Goal: Obtain resource: Download file/media

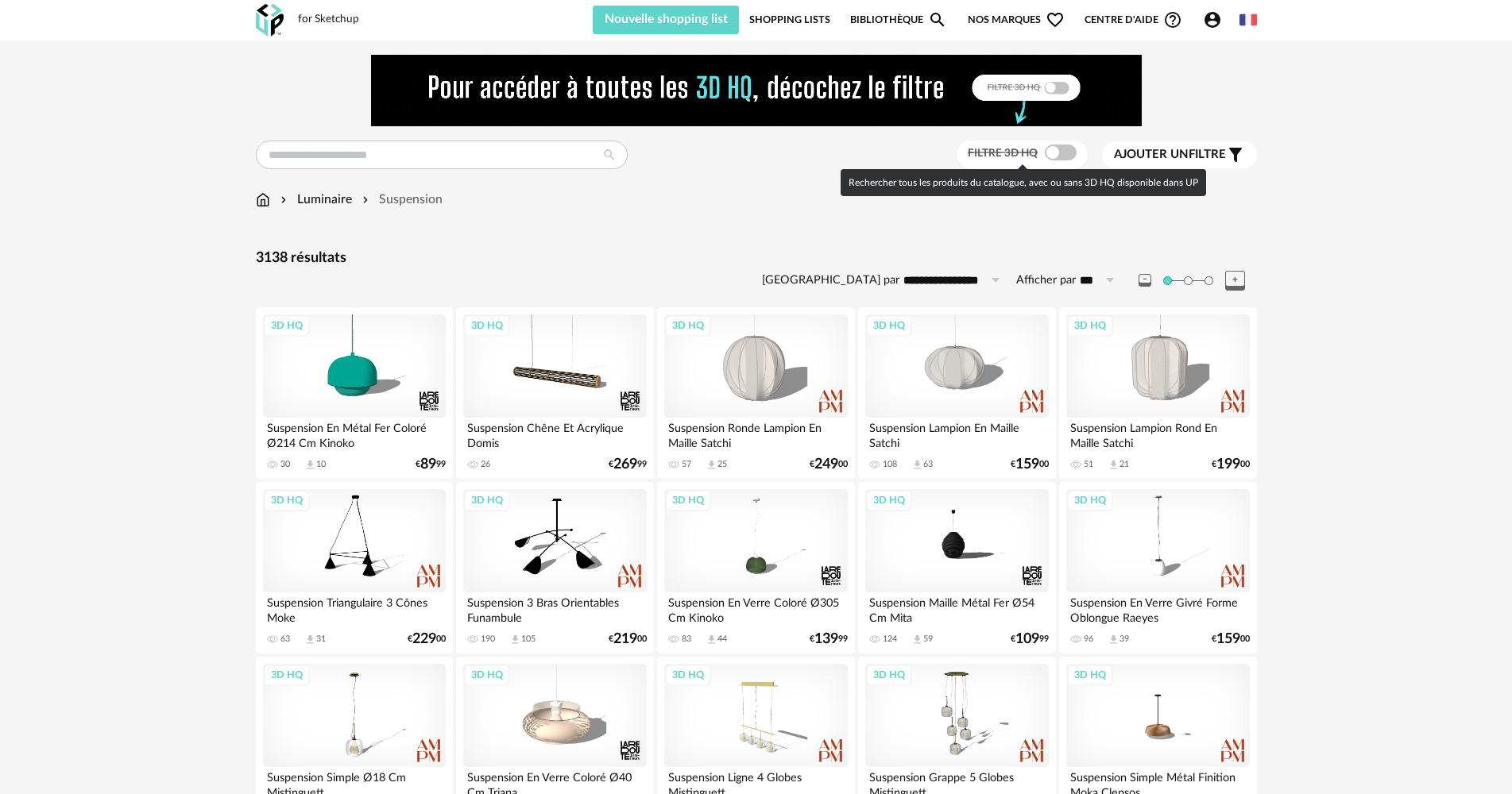
click at [1050, 149] on span at bounding box center [1061, 153] width 32 height 16
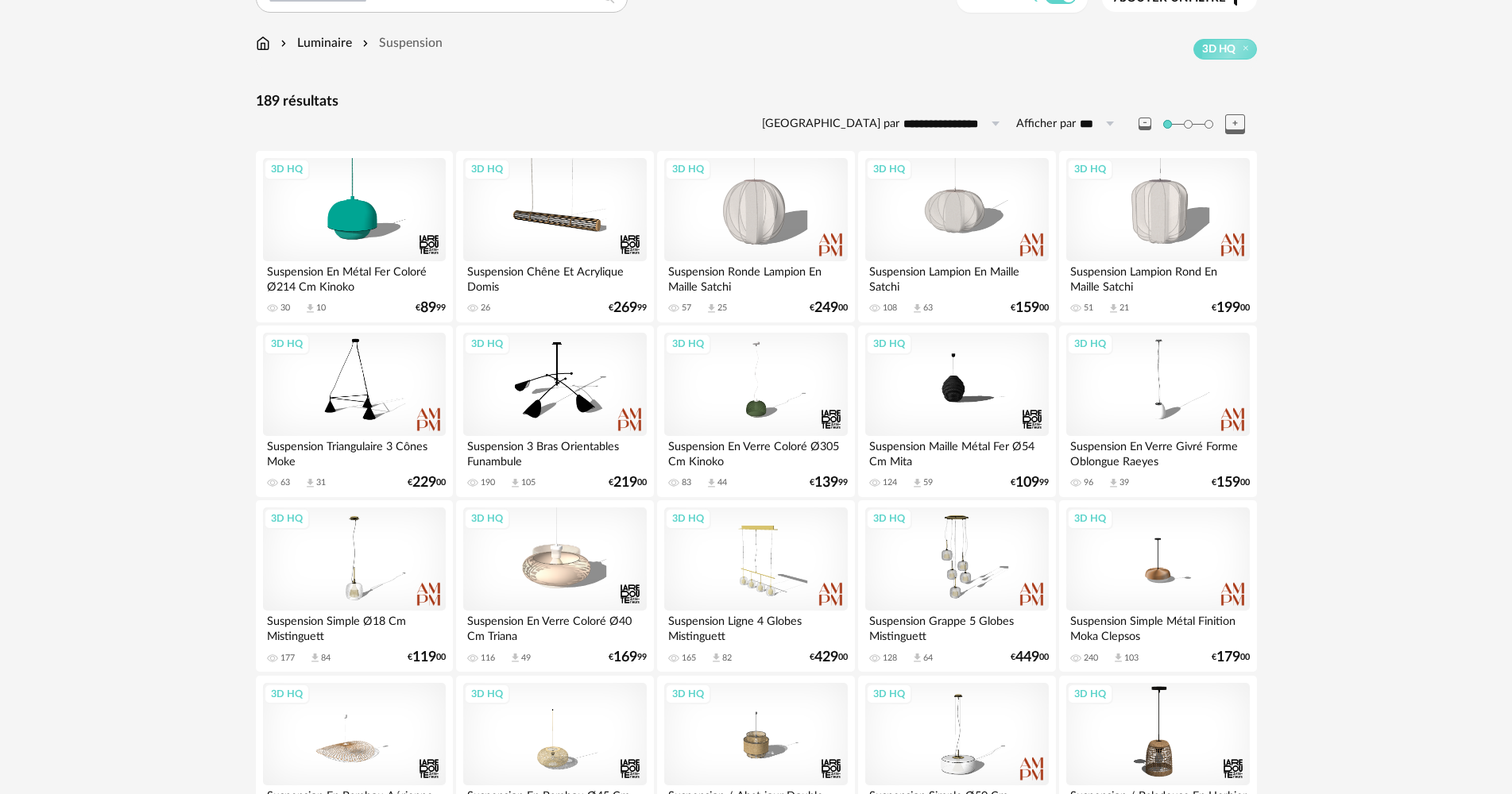
scroll to position [159, 0]
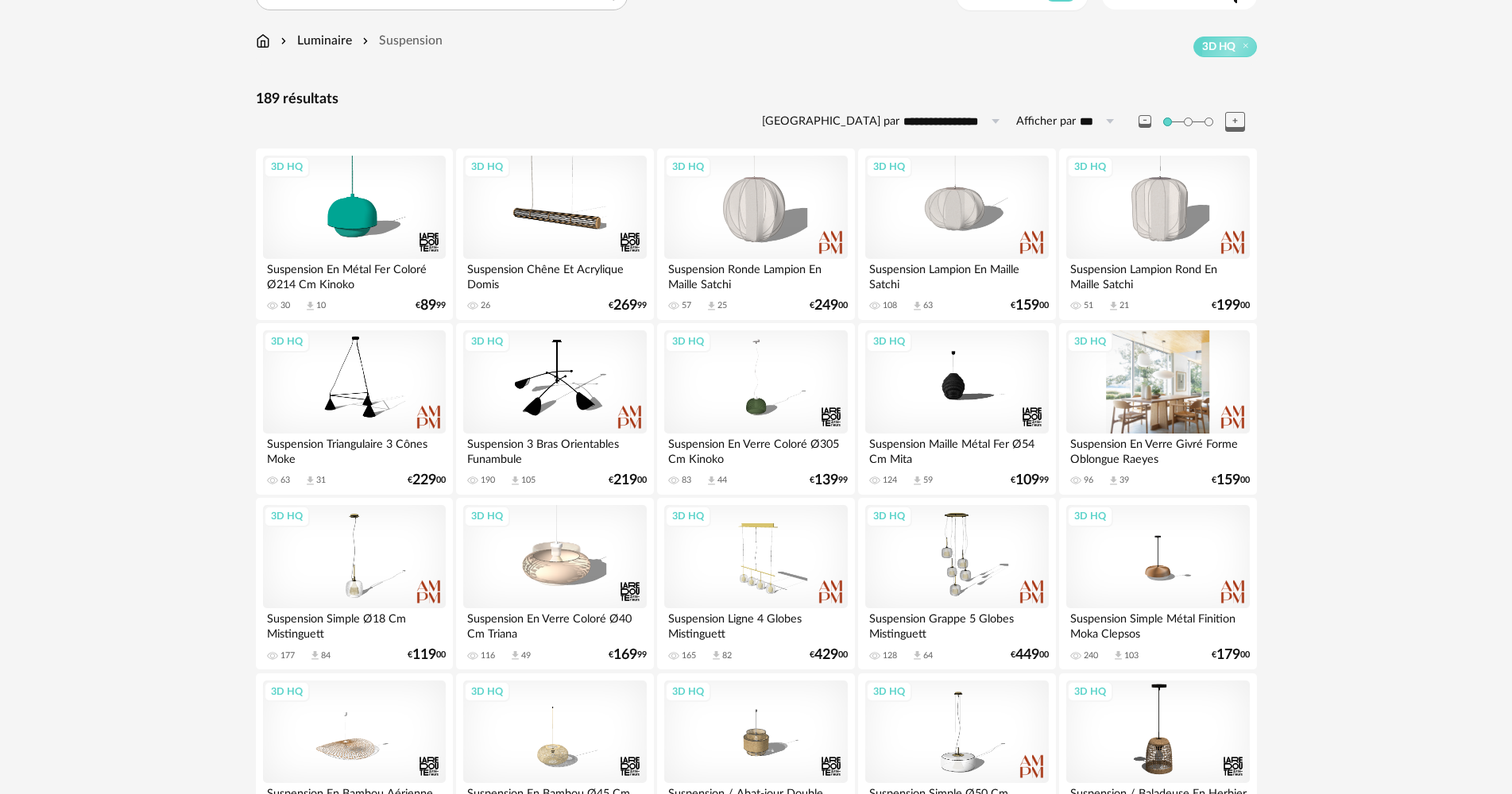
click at [1182, 396] on div "3D HQ" at bounding box center [1157, 382] width 182 height 103
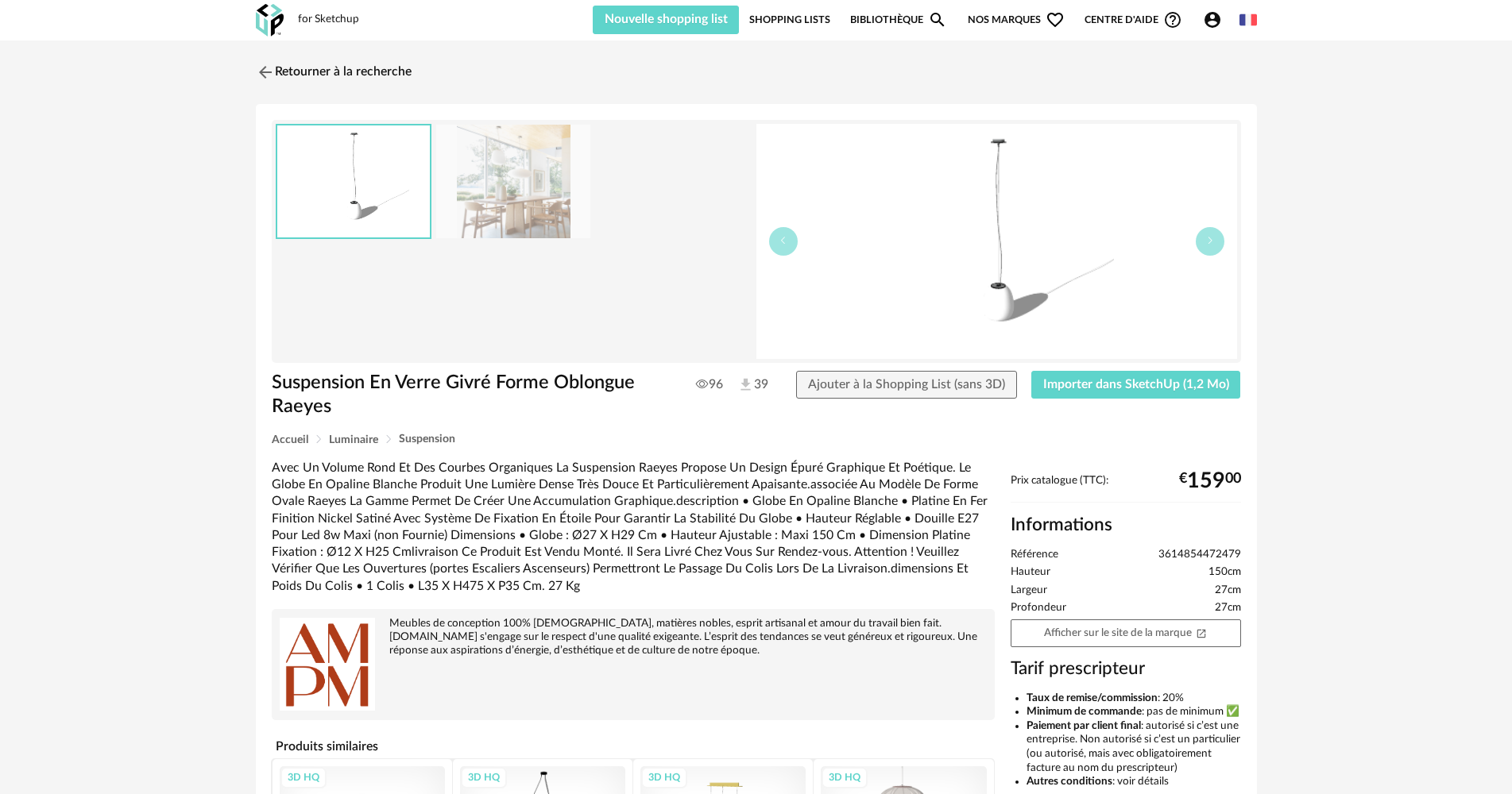
click at [480, 190] on img at bounding box center [514, 181] width 154 height 113
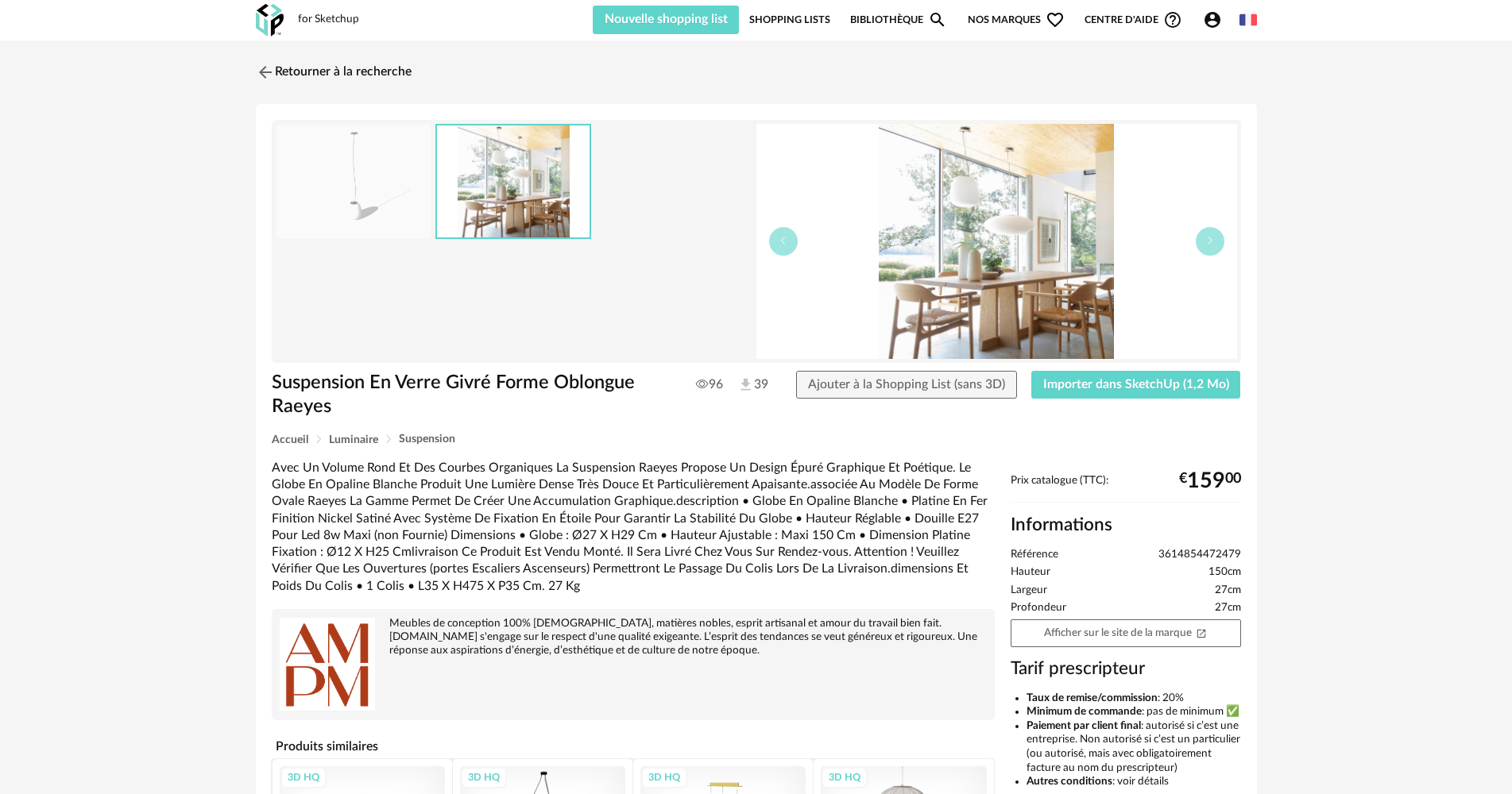
click at [381, 187] on img at bounding box center [354, 181] width 154 height 113
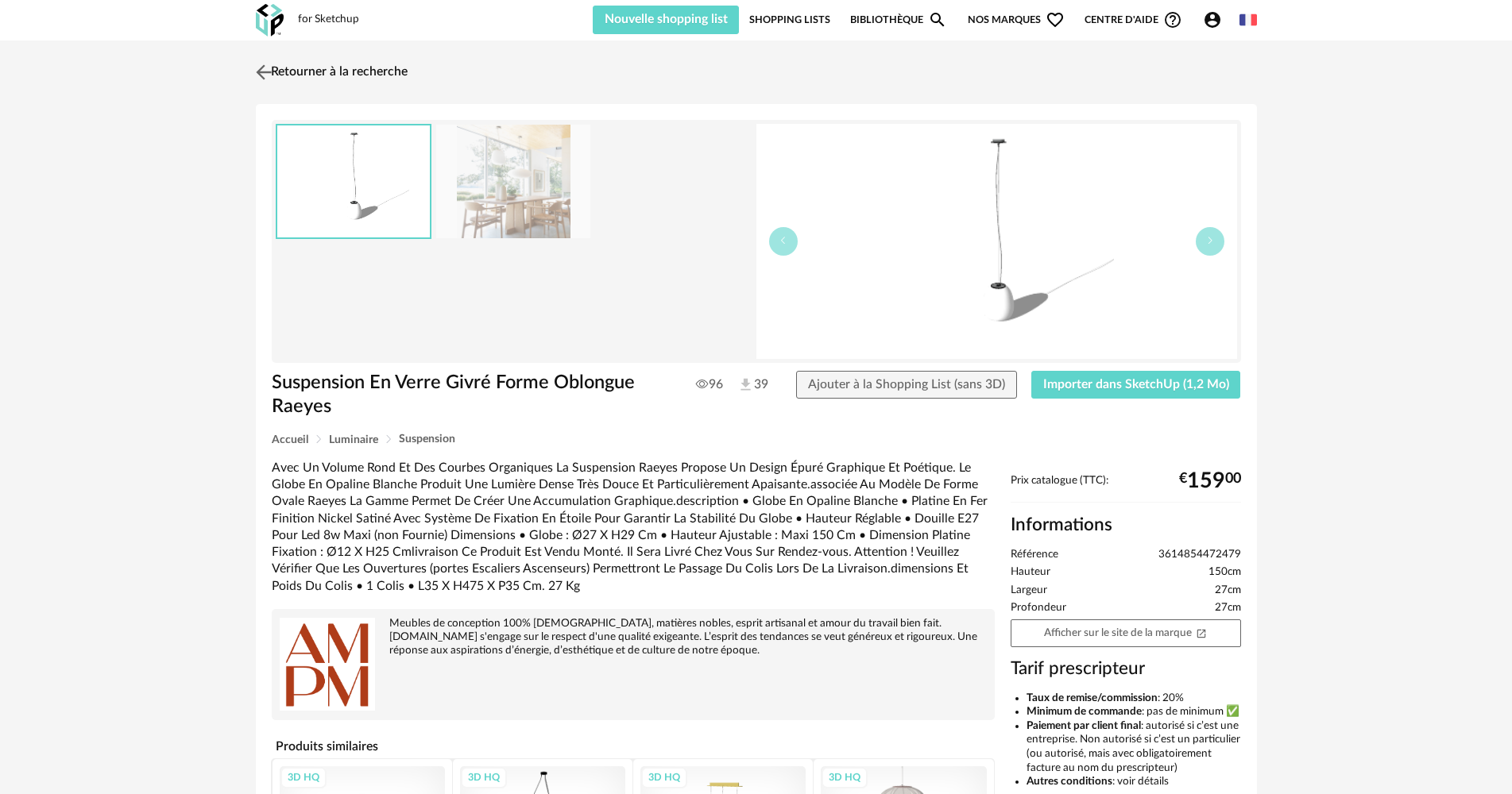
click at [314, 74] on link "Retourner à la recherche" at bounding box center [330, 72] width 156 height 35
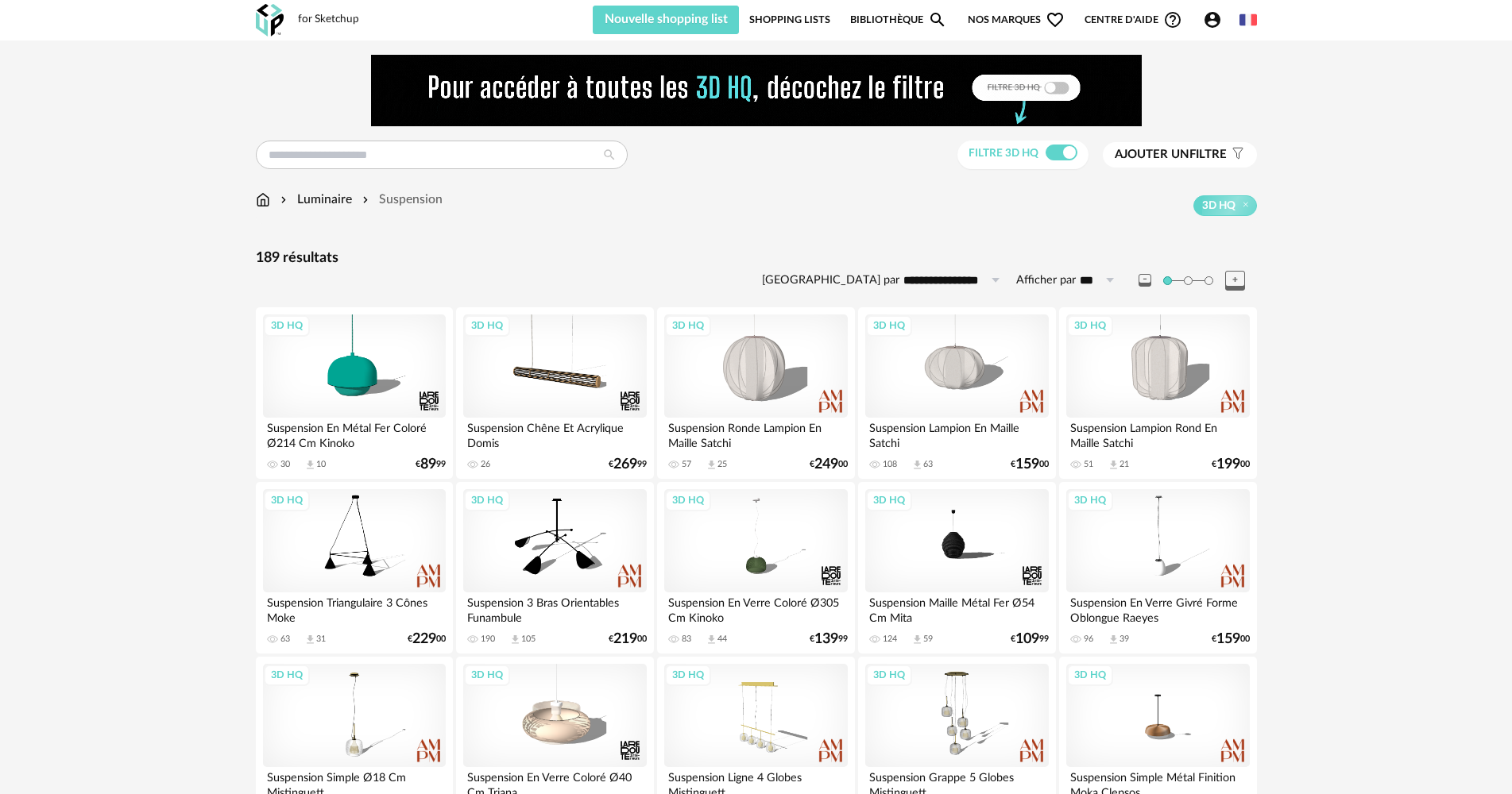
click at [1184, 155] on span "Ajouter un" at bounding box center [1152, 154] width 75 height 12
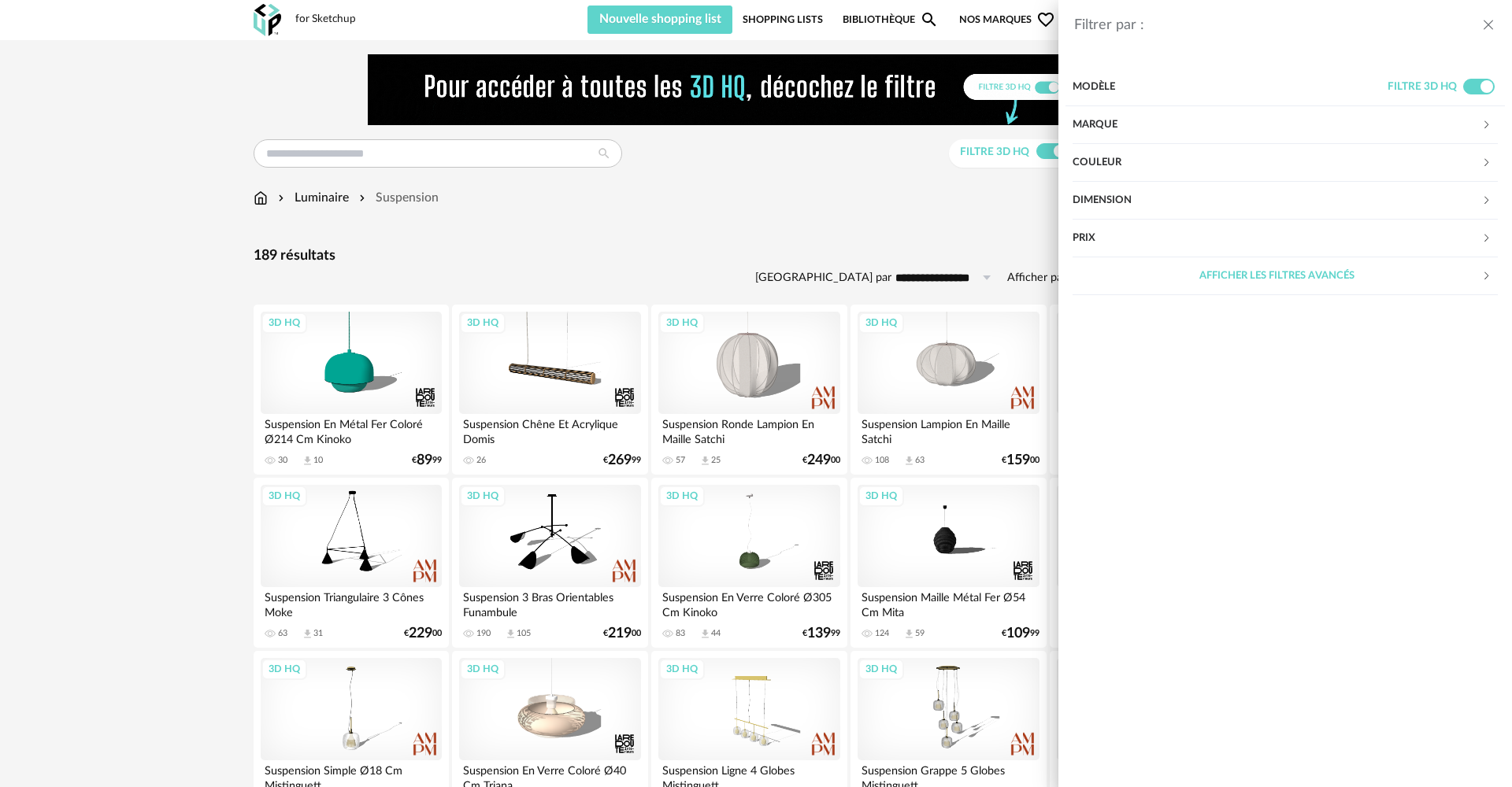
click at [1339, 274] on div "Afficher les filtres avancés" at bounding box center [1276, 276] width 409 height 37
click at [1154, 321] on div "Matière" at bounding box center [1276, 314] width 409 height 37
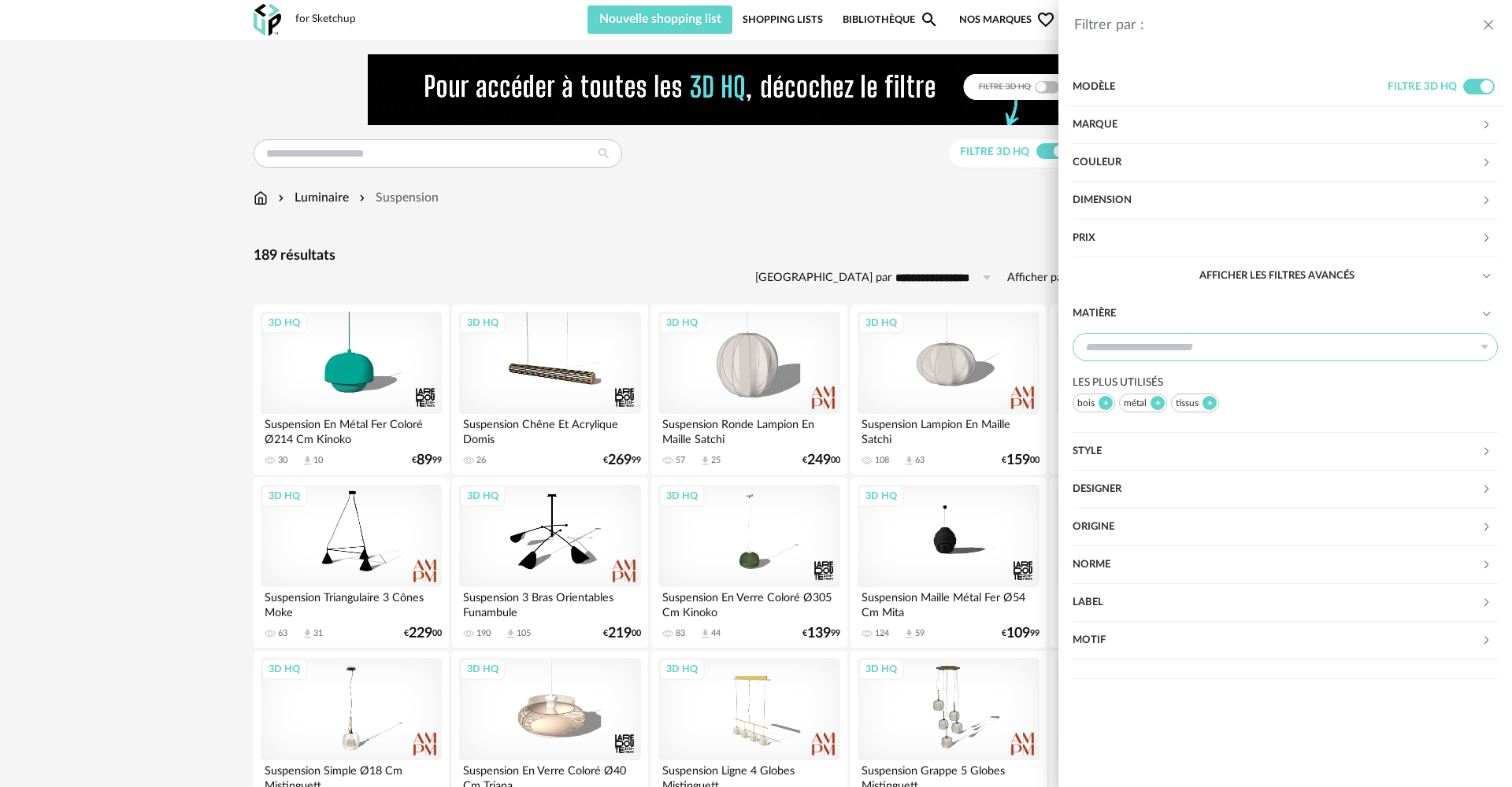
click at [1168, 354] on input "text" at bounding box center [1285, 347] width 425 height 29
type input "*****"
click at [1154, 389] on li "verre" at bounding box center [1291, 390] width 437 height 27
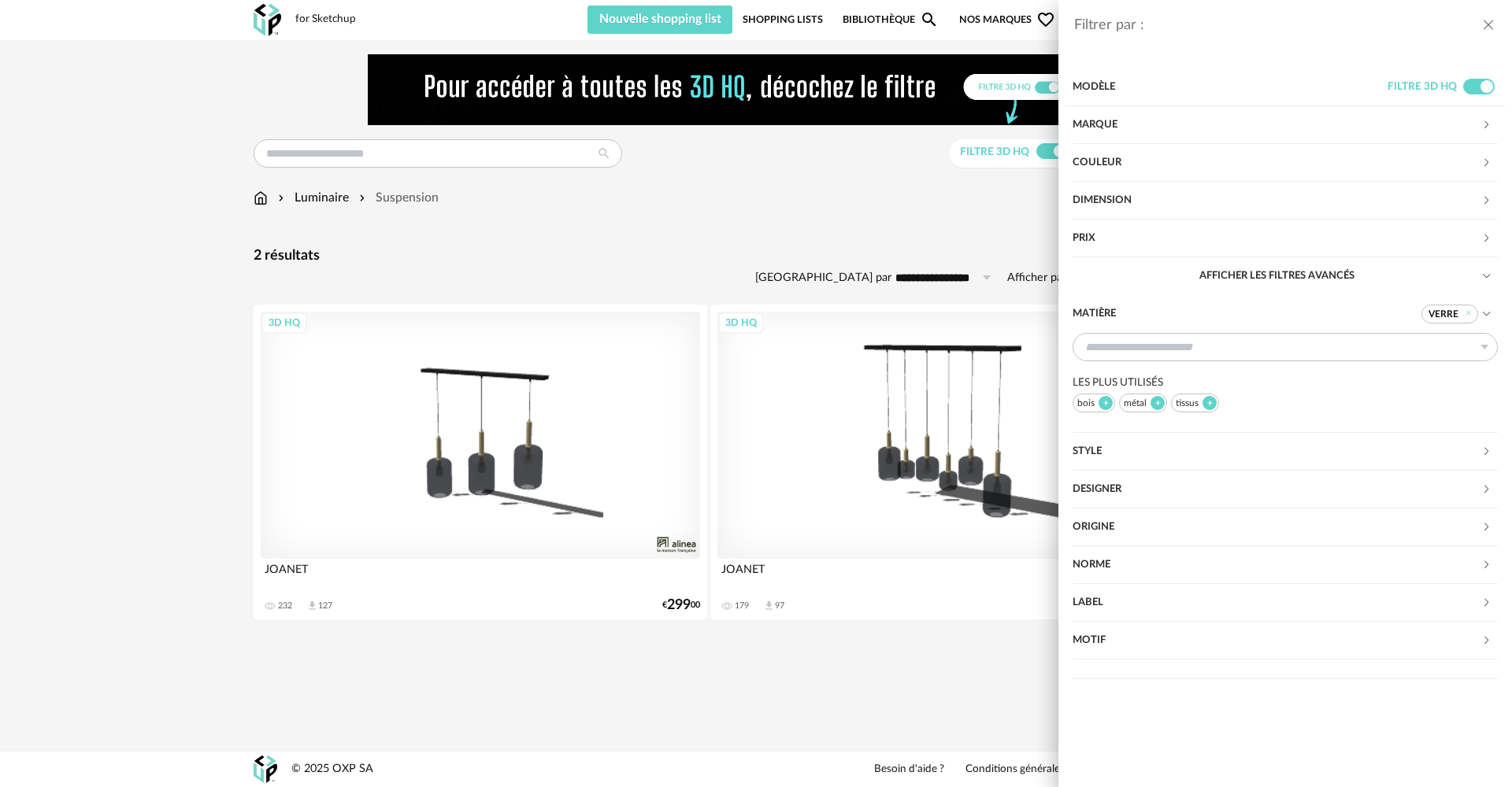
click at [680, 748] on div "Filtrer par : Modèle Filtre 3D HQ Marque &tradition 0 101 Copenhagen 0 366 Conc…" at bounding box center [756, 394] width 1512 height 787
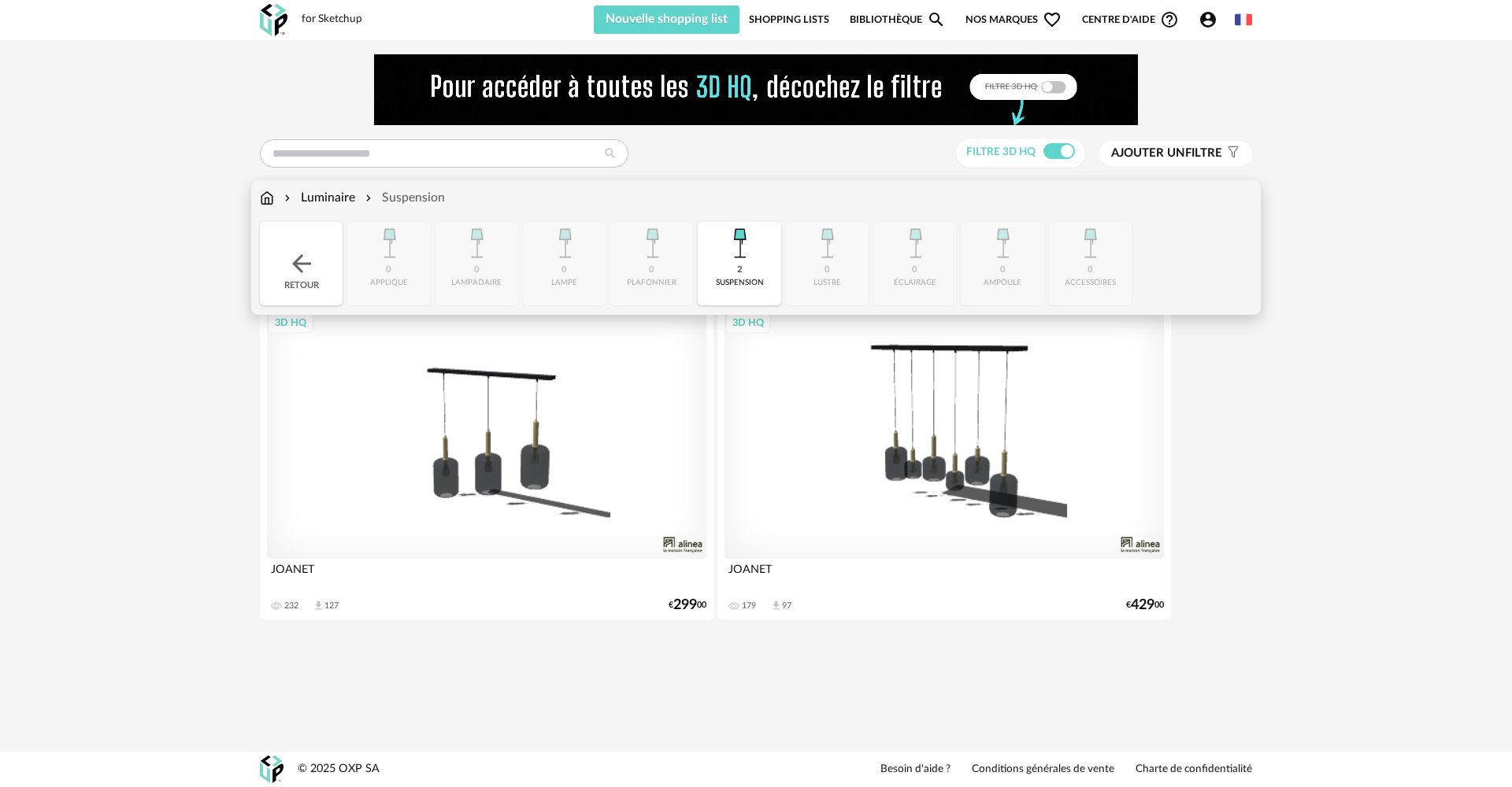
drag, startPoint x: 309, startPoint y: 200, endPoint x: 501, endPoint y: 220, distance: 193.0
click at [309, 199] on div "Luminaire" at bounding box center [318, 198] width 74 height 18
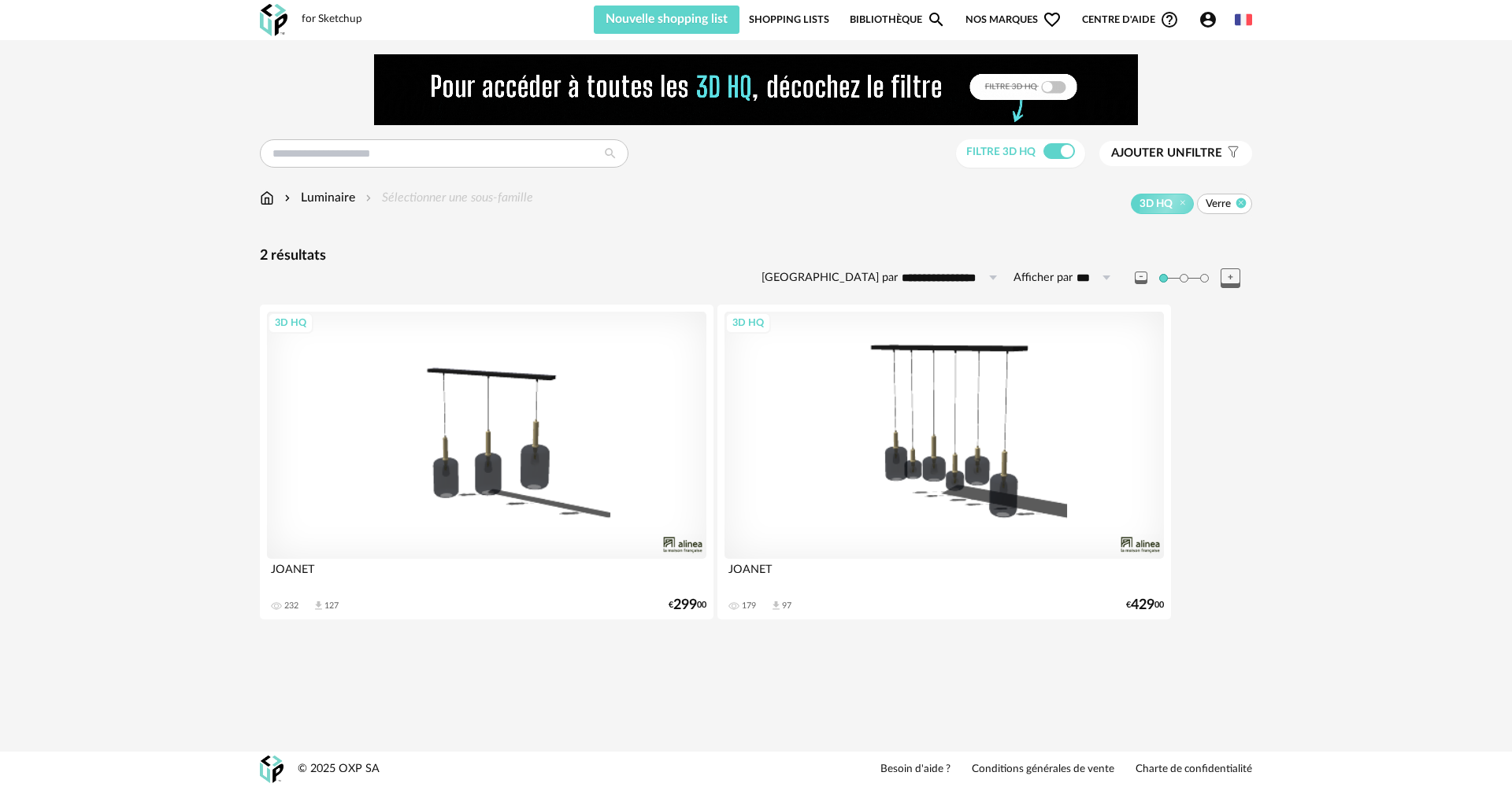
click at [1238, 202] on icon at bounding box center [1241, 202] width 10 height 10
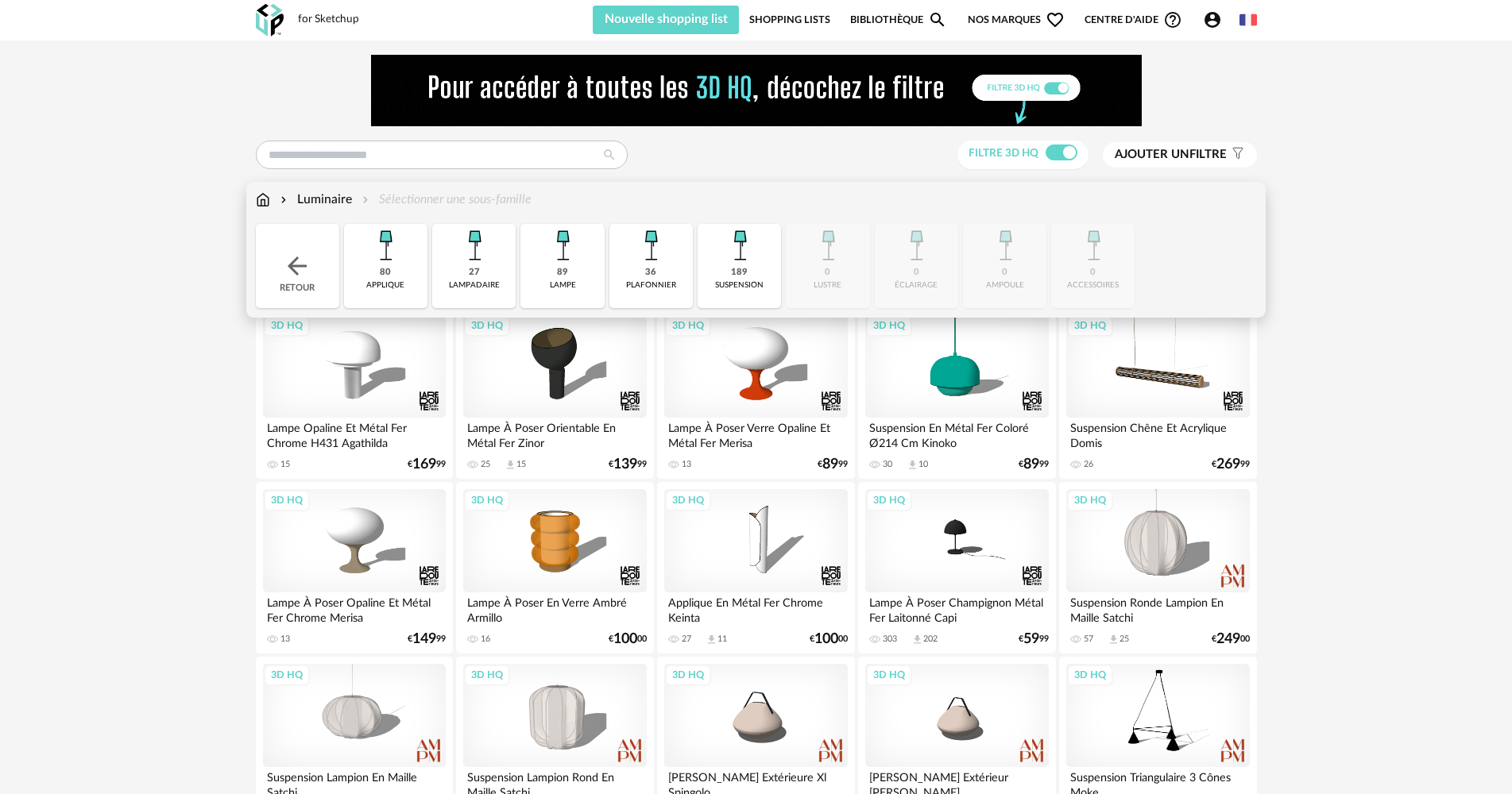
click at [766, 274] on div "189 suspension" at bounding box center [740, 266] width 84 height 84
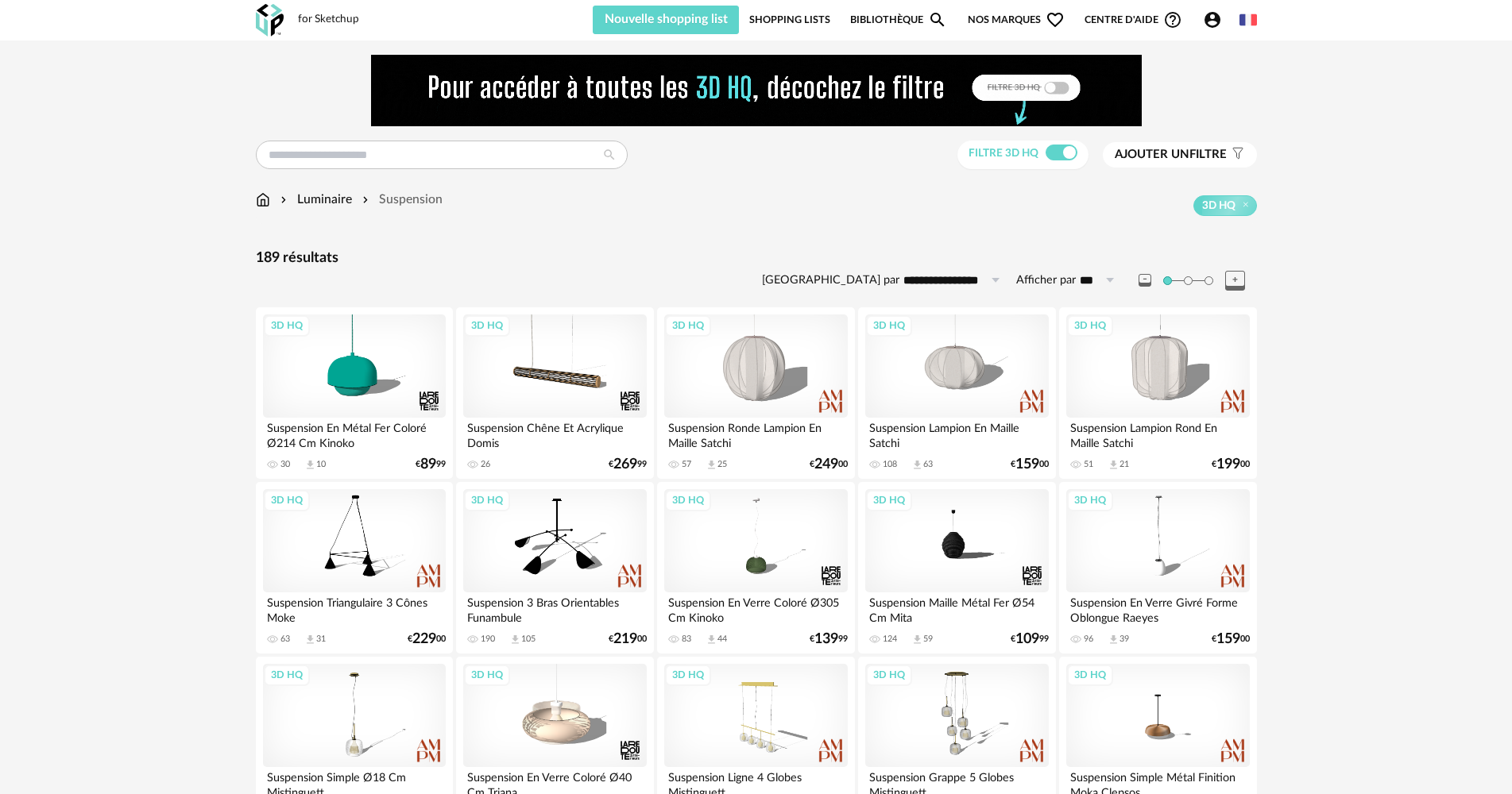
click at [982, 279] on input "**********" at bounding box center [954, 280] width 109 height 26
click at [980, 347] on span "Prix croissant" at bounding box center [959, 349] width 85 height 14
type input "**********"
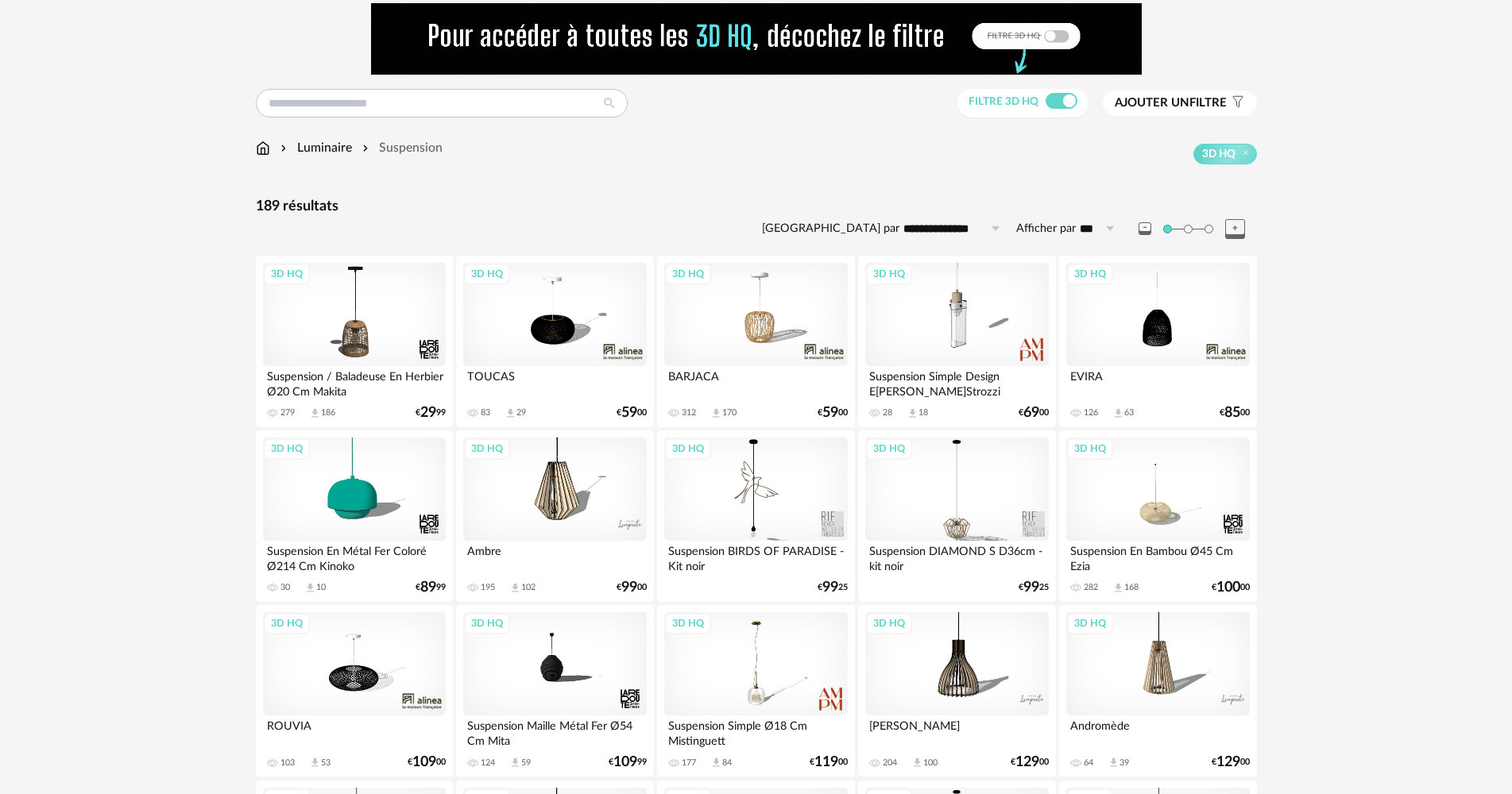
scroll to position [80, 0]
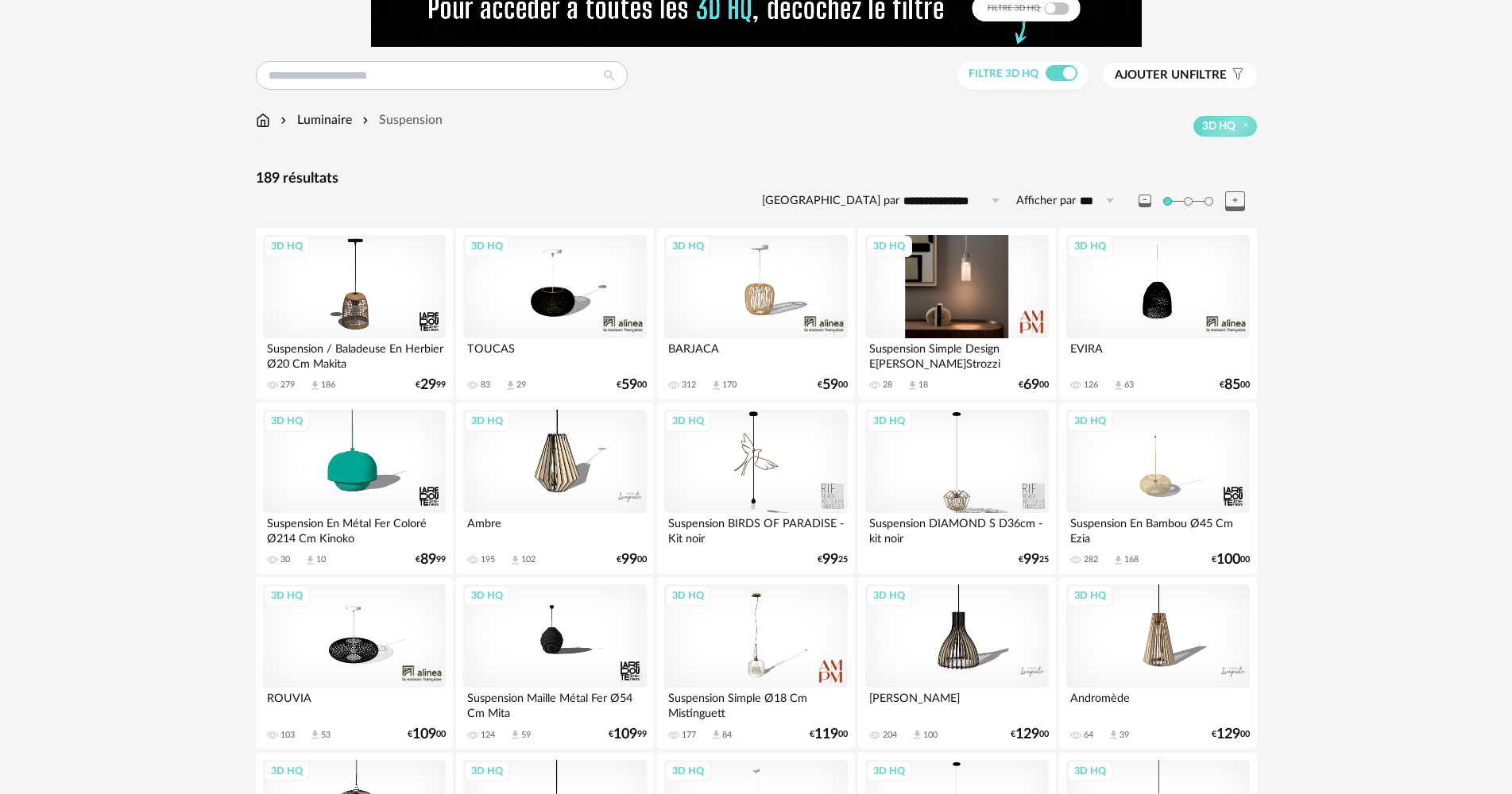
click at [973, 284] on div "3D HQ" at bounding box center [956, 287] width 182 height 103
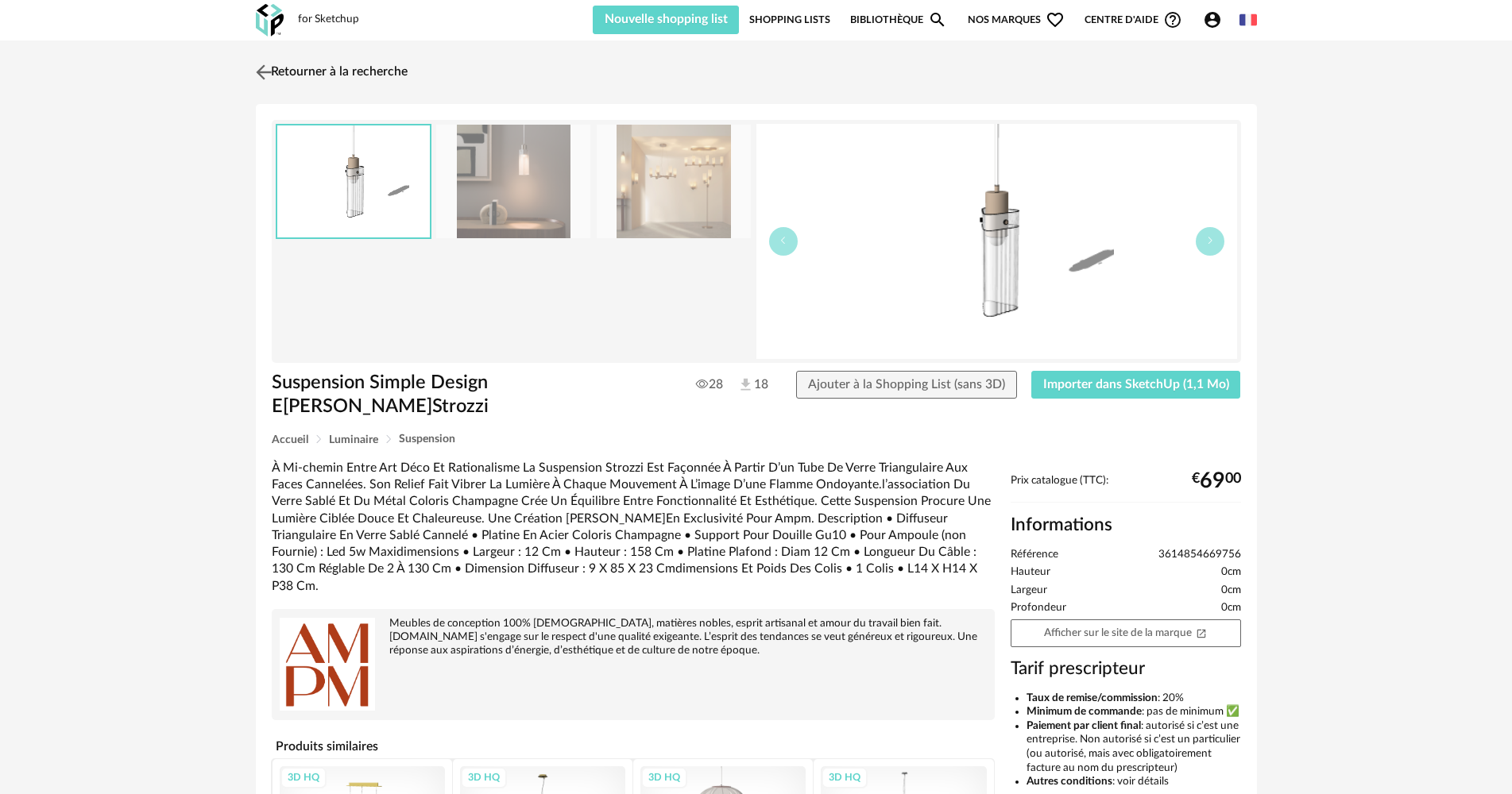
click at [309, 74] on link "Retourner à la recherche" at bounding box center [330, 72] width 156 height 35
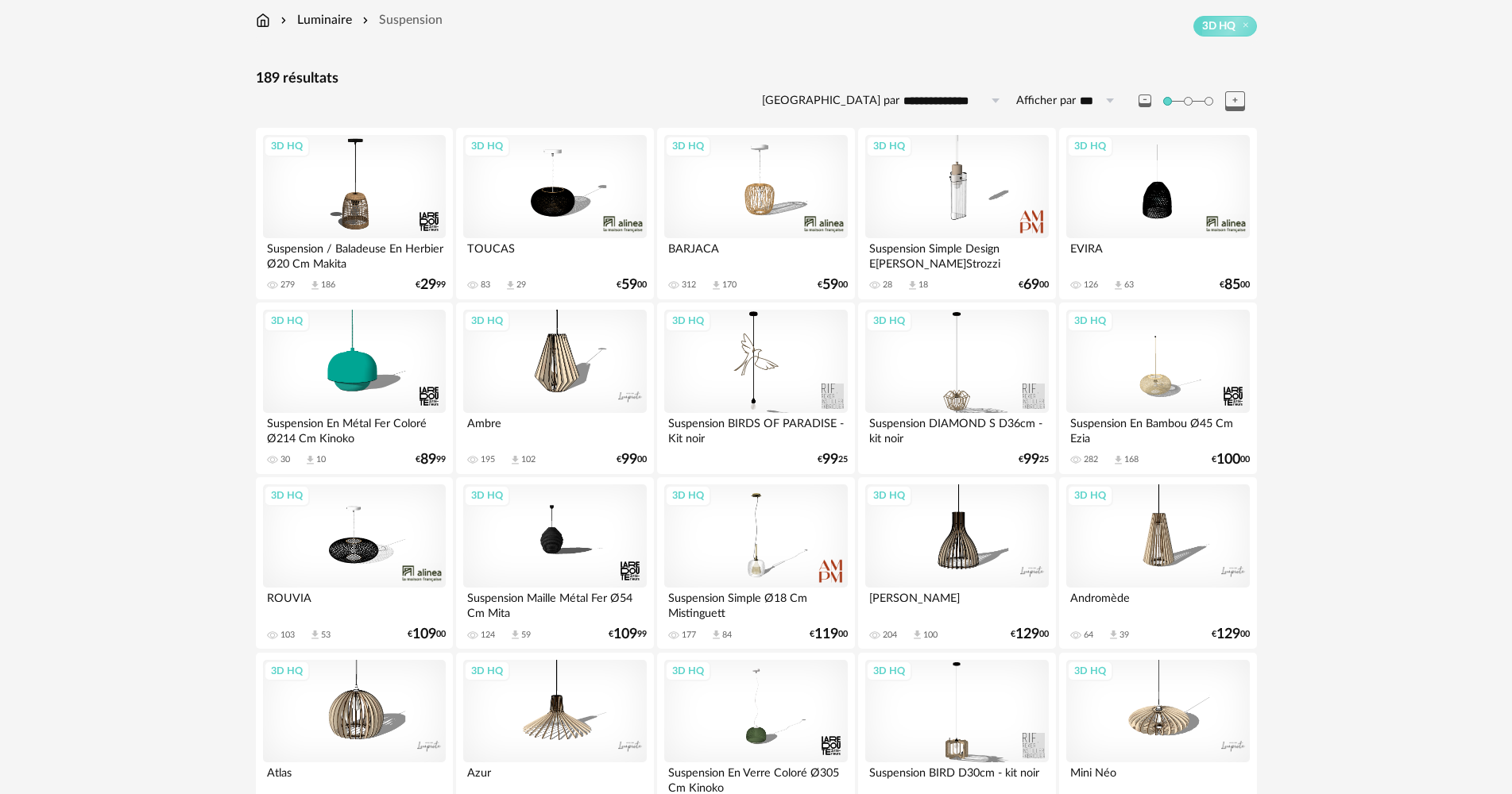
scroll to position [317, 0]
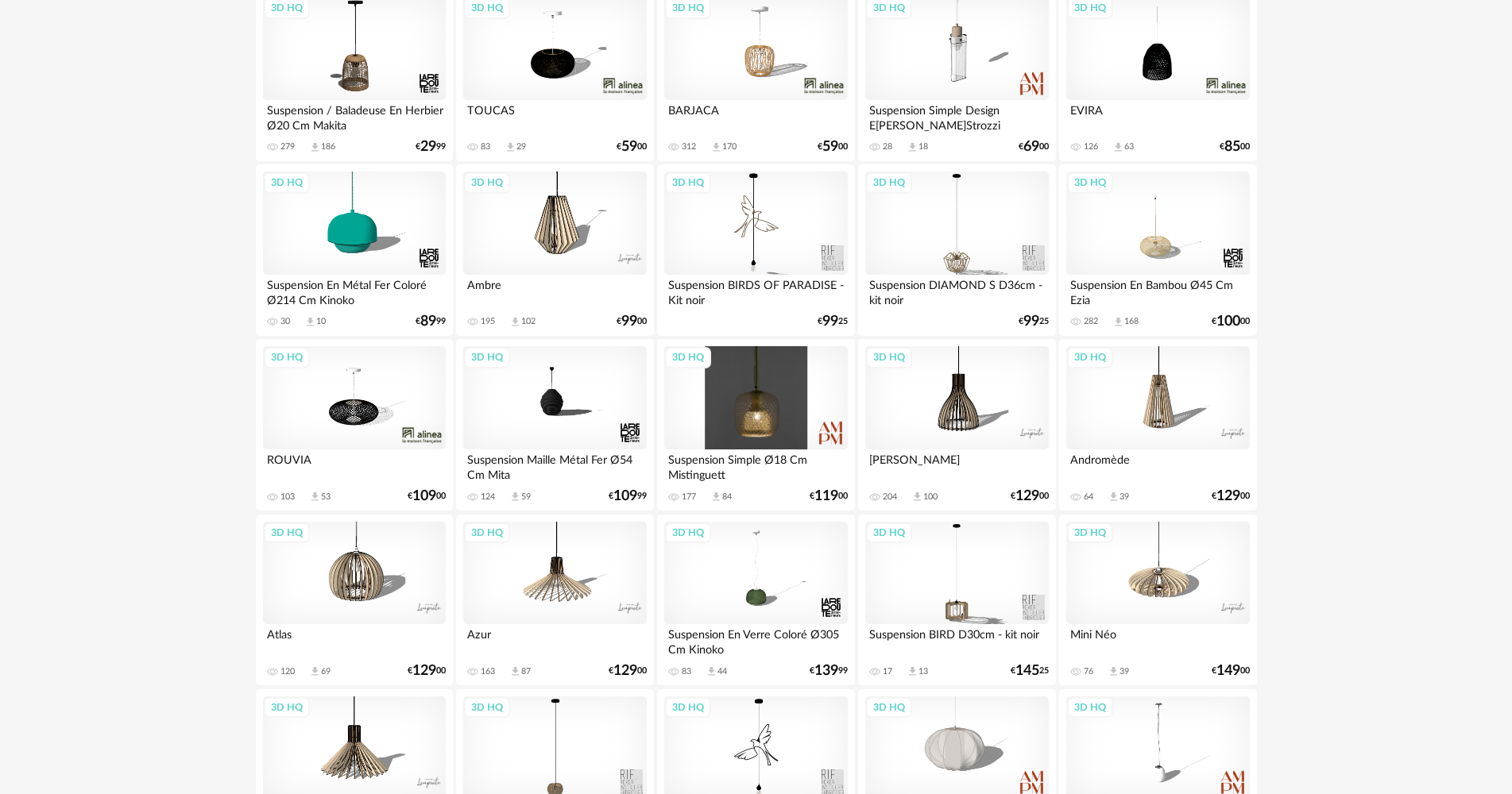
click at [753, 389] on div "3D HQ" at bounding box center [755, 398] width 182 height 103
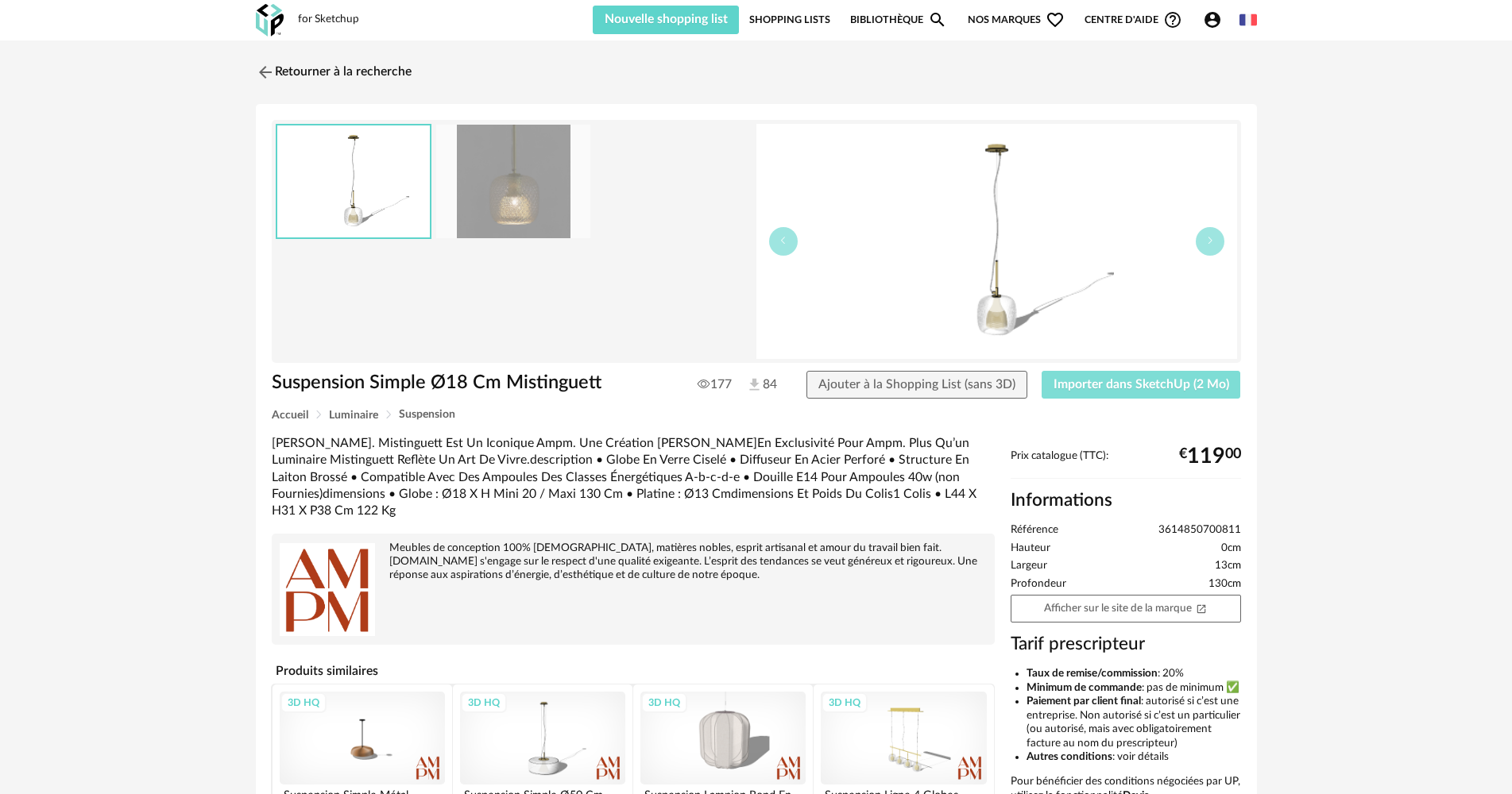
click at [1151, 391] on button "Importer dans SketchUp (2 Mo)" at bounding box center [1141, 386] width 199 height 29
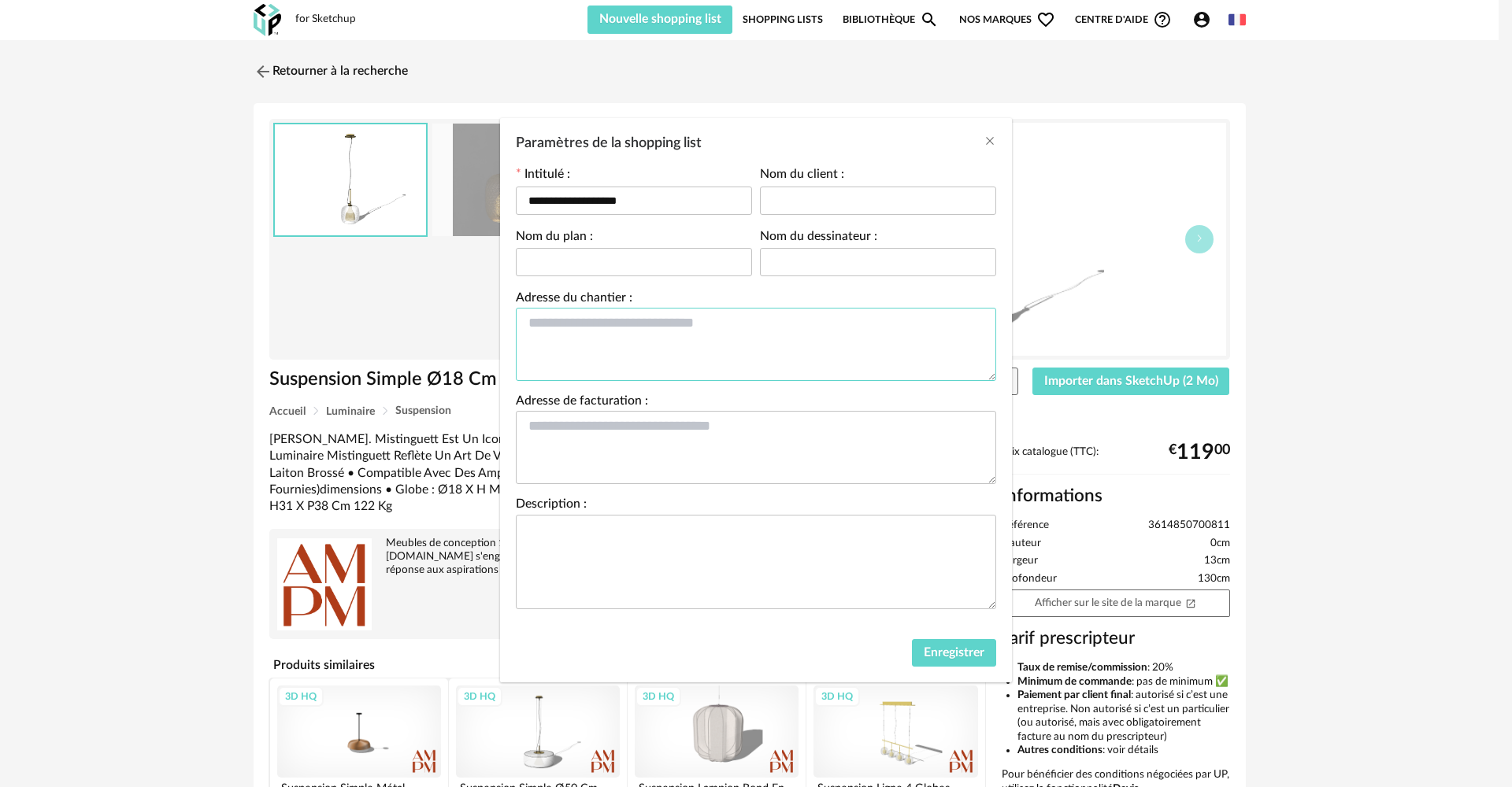
click at [751, 319] on textarea "Paramètres de la shopping list" at bounding box center [755, 344] width 480 height 73
type textarea "*******"
click at [742, 438] on textarea "Paramètres de la shopping list" at bounding box center [755, 448] width 480 height 73
click at [969, 656] on span "Enregistrer" at bounding box center [954, 652] width 61 height 13
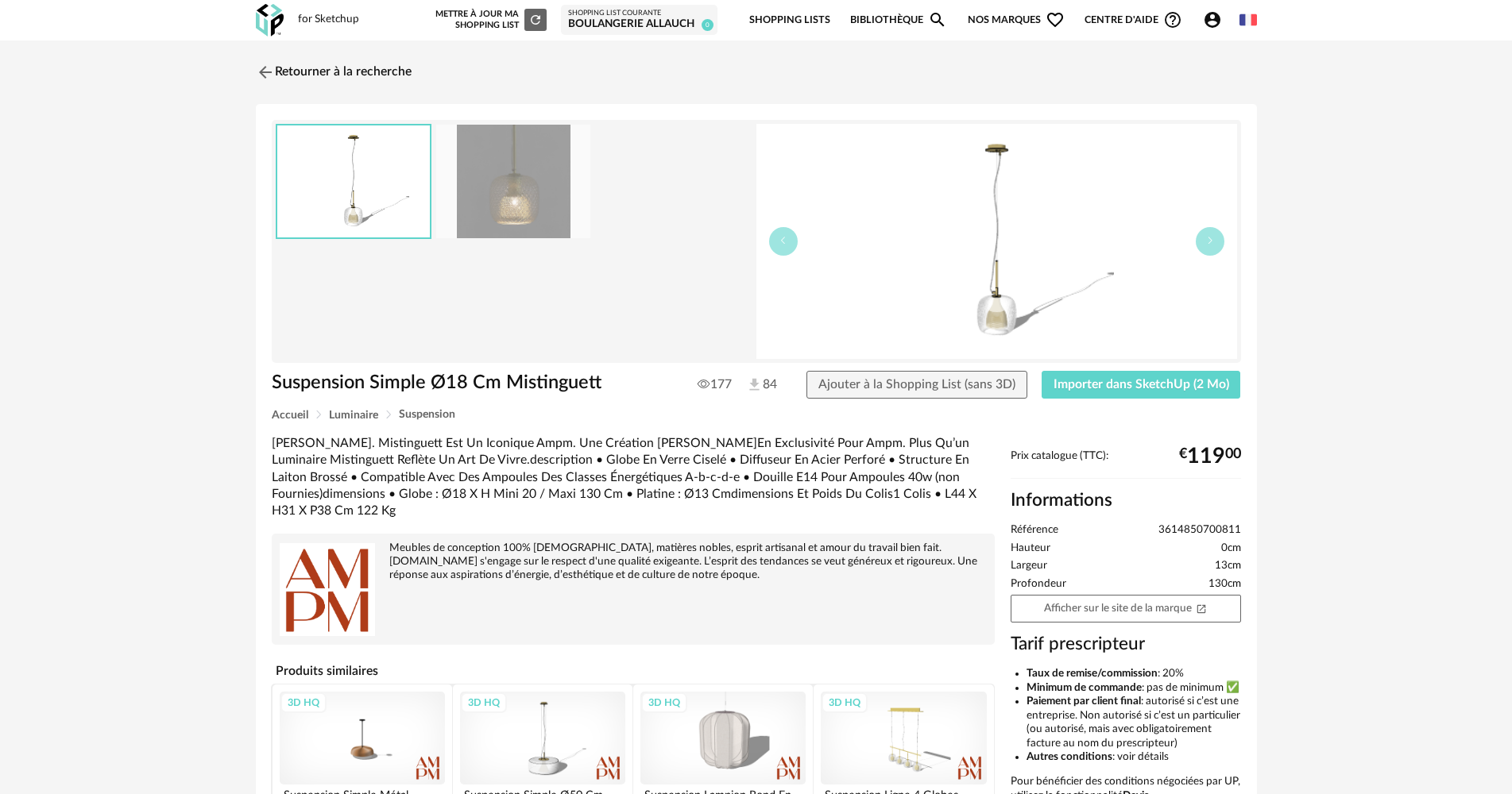
scroll to position [245, 0]
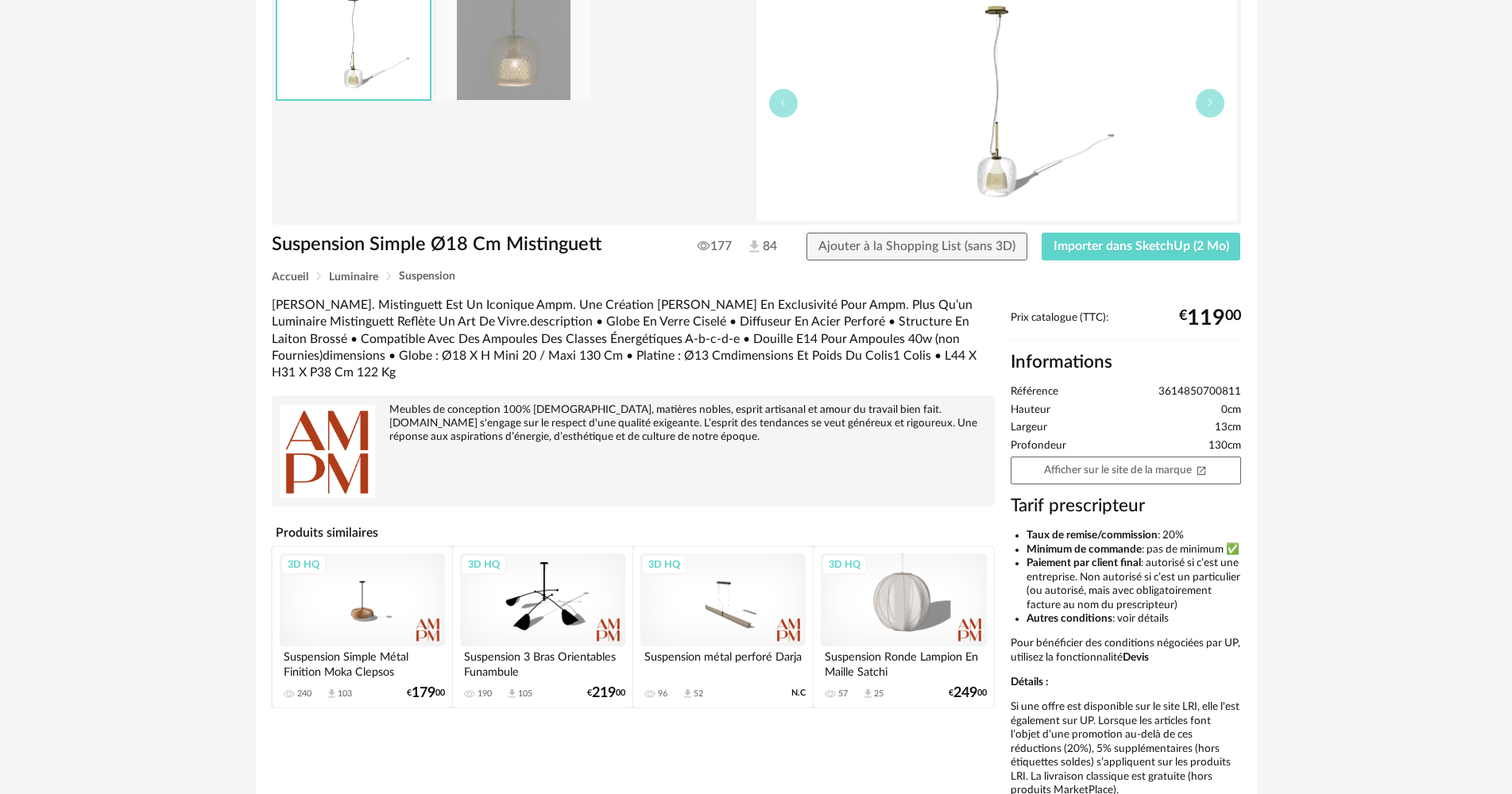
scroll to position [260, 0]
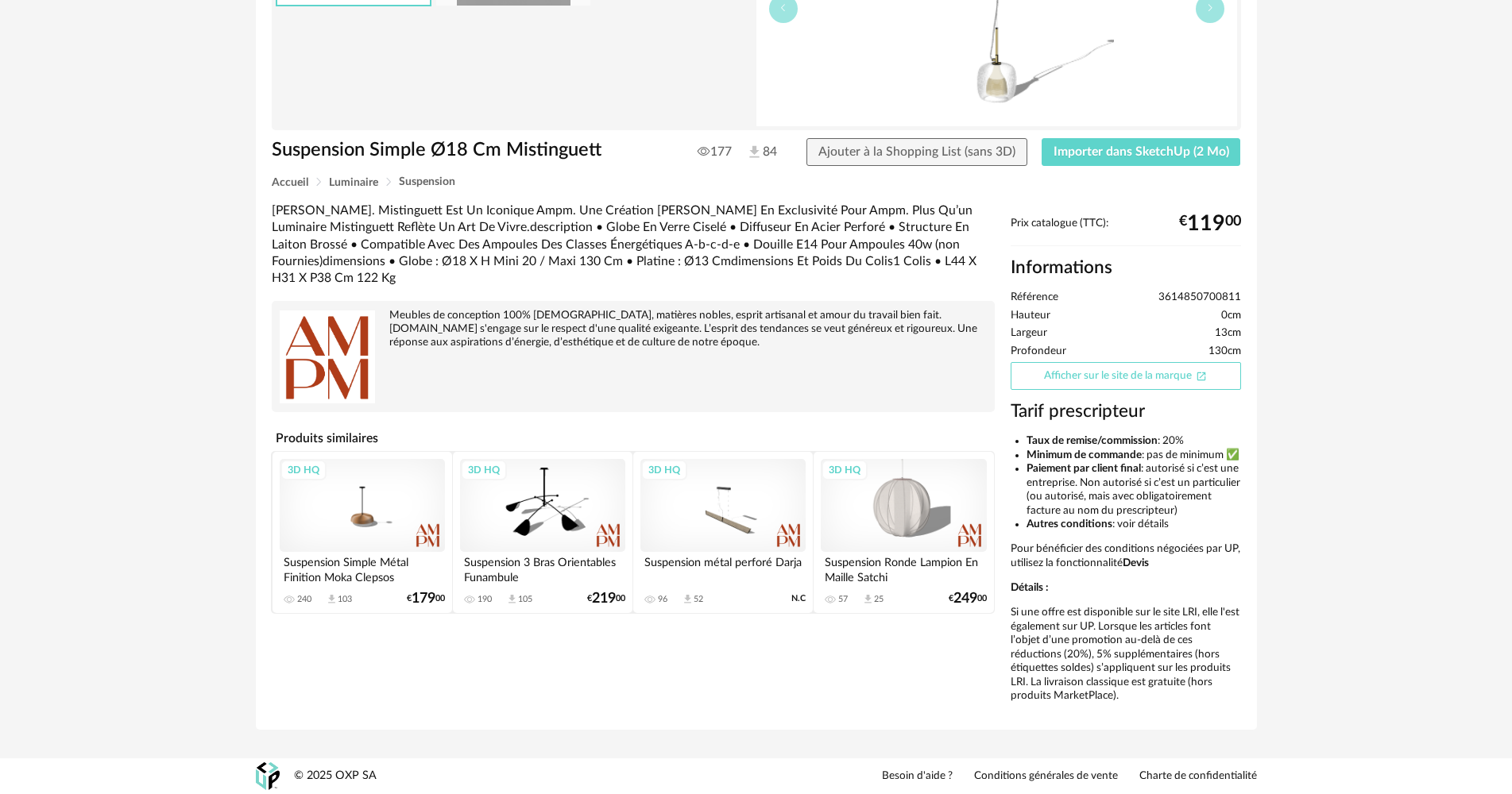
click at [1127, 362] on link "Afficher sur le site de la marque Open In New icon" at bounding box center [1125, 376] width 231 height 28
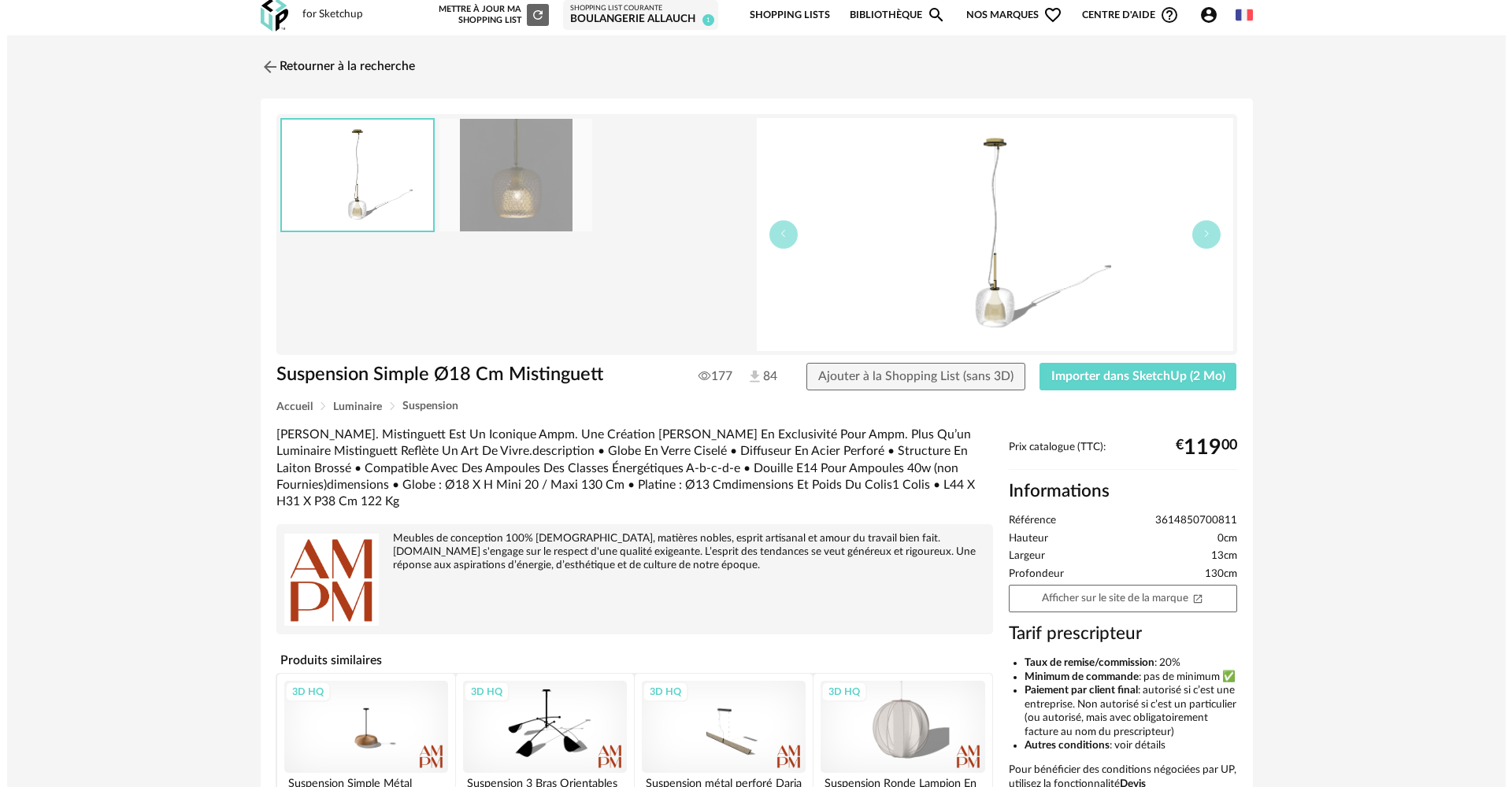
scroll to position [0, 0]
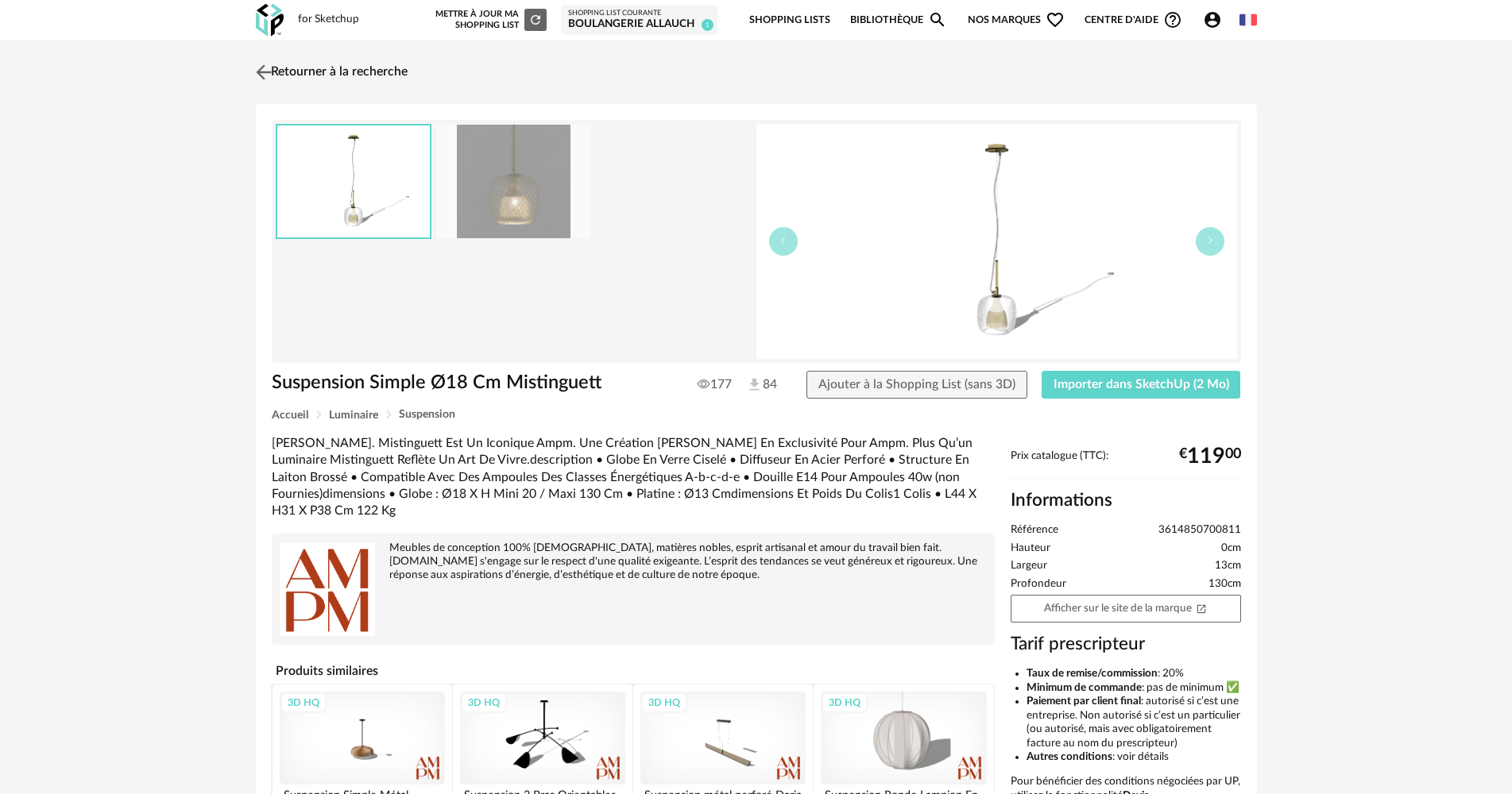
click at [363, 76] on link "Retourner à la recherche" at bounding box center [330, 72] width 156 height 35
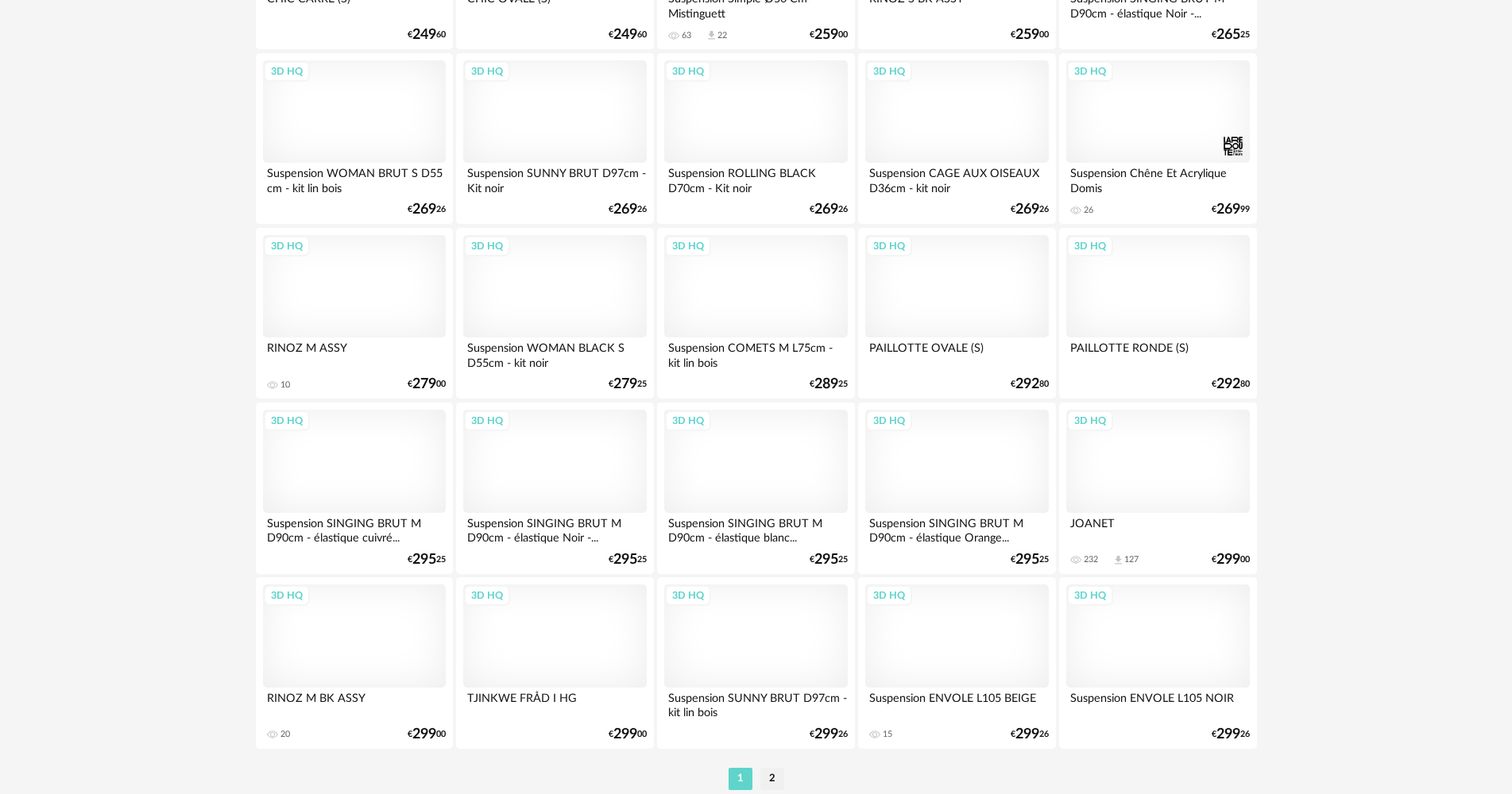
scroll to position [3061, 0]
